Goal: Information Seeking & Learning: Learn about a topic

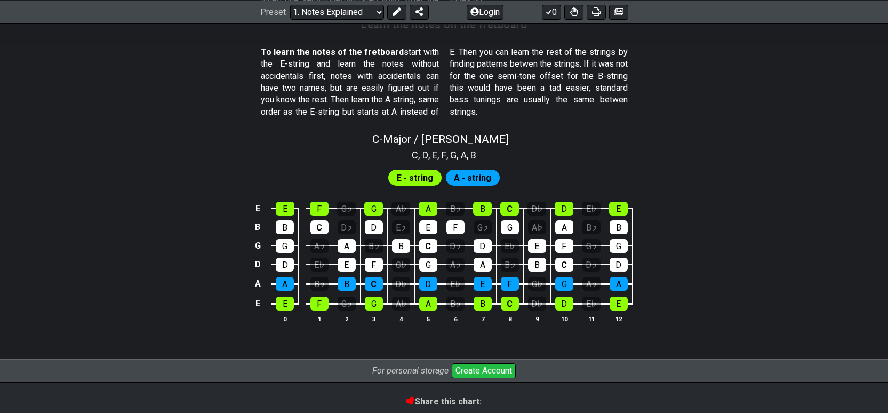
scroll to position [964, 0]
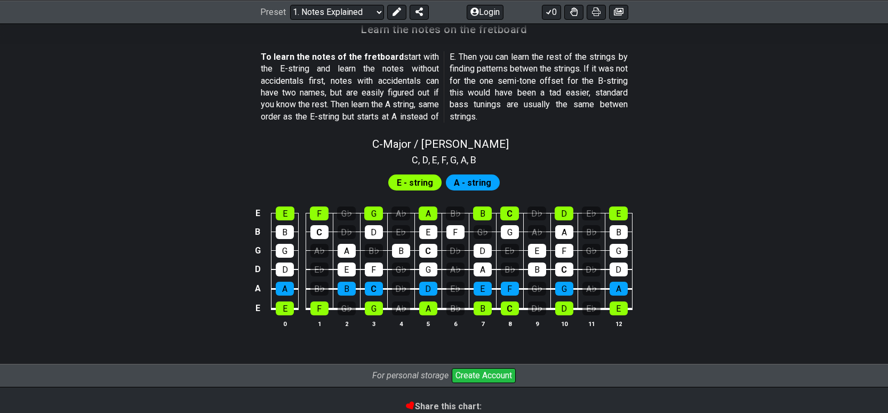
click at [415, 178] on span "E - string" at bounding box center [415, 182] width 36 height 15
click at [498, 184] on div "E - string A - string" at bounding box center [444, 182] width 116 height 20
click at [479, 183] on span "A - string" at bounding box center [472, 182] width 37 height 15
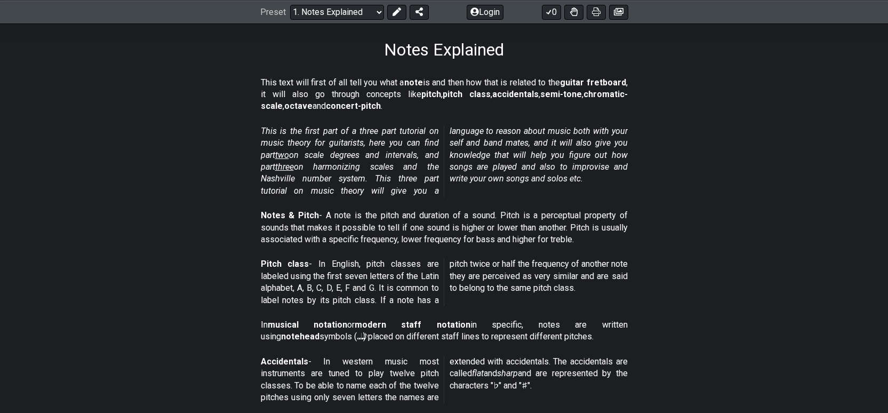
scroll to position [0, 0]
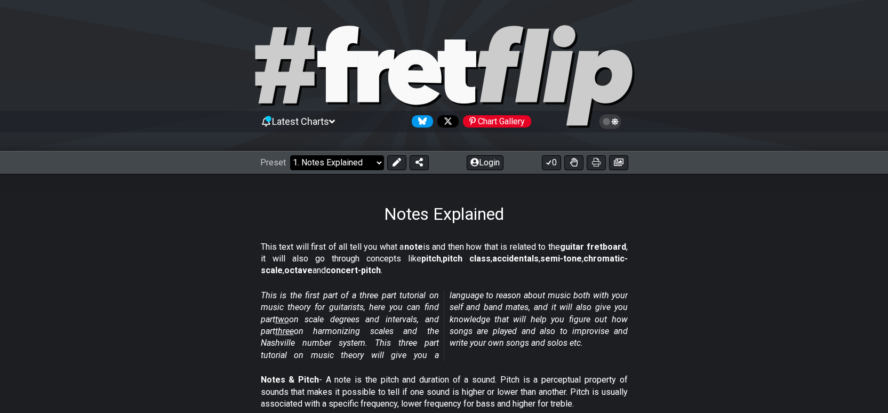
click at [327, 162] on select "Welcome to #fretflip! Initial Preset Custom Preset Minor Pentatonic Major Penta…" at bounding box center [337, 162] width 94 height 15
click at [187, 245] on section "This text will first of all tell you what a note is and then how that is relate…" at bounding box center [444, 261] width 832 height 49
drag, startPoint x: 241, startPoint y: 0, endPoint x: 261, endPoint y: 30, distance: 35.8
click at [167, 54] on div at bounding box center [444, 77] width 888 height 109
select select "/welcome"
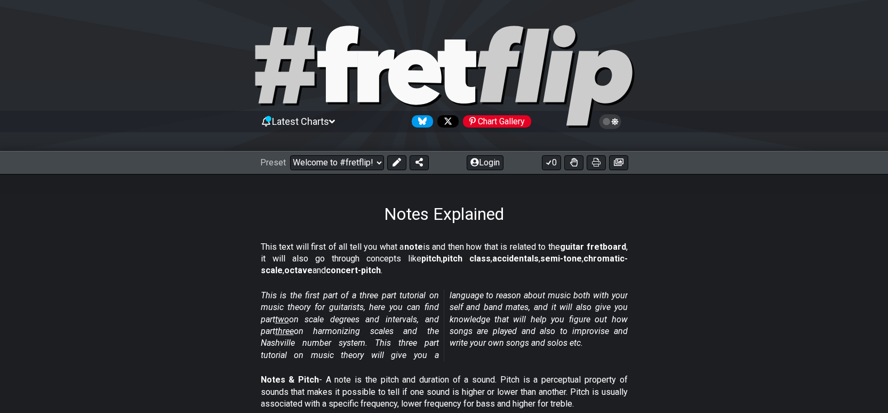
select select "C"
